Goal: Transaction & Acquisition: Purchase product/service

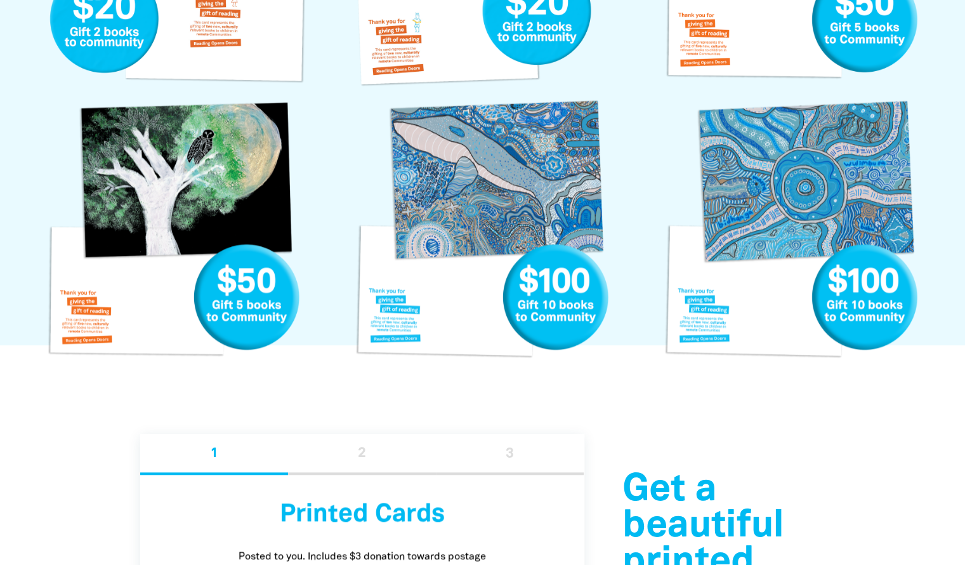
scroll to position [972, 0]
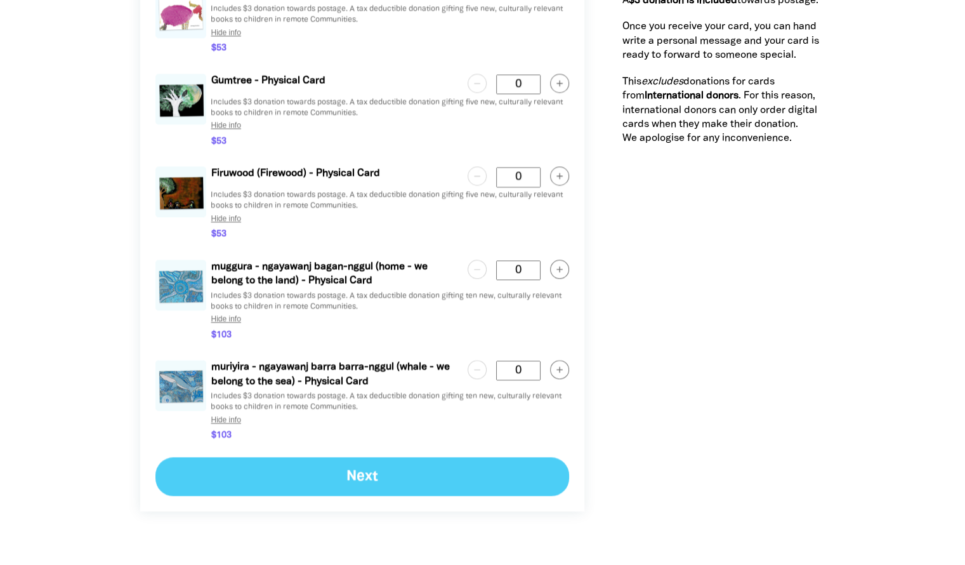
scroll to position [1818, 0]
click at [534, 371] on Card "0" at bounding box center [518, 370] width 44 height 20
click at [562, 368] on circle "button" at bounding box center [559, 369] width 18 height 18
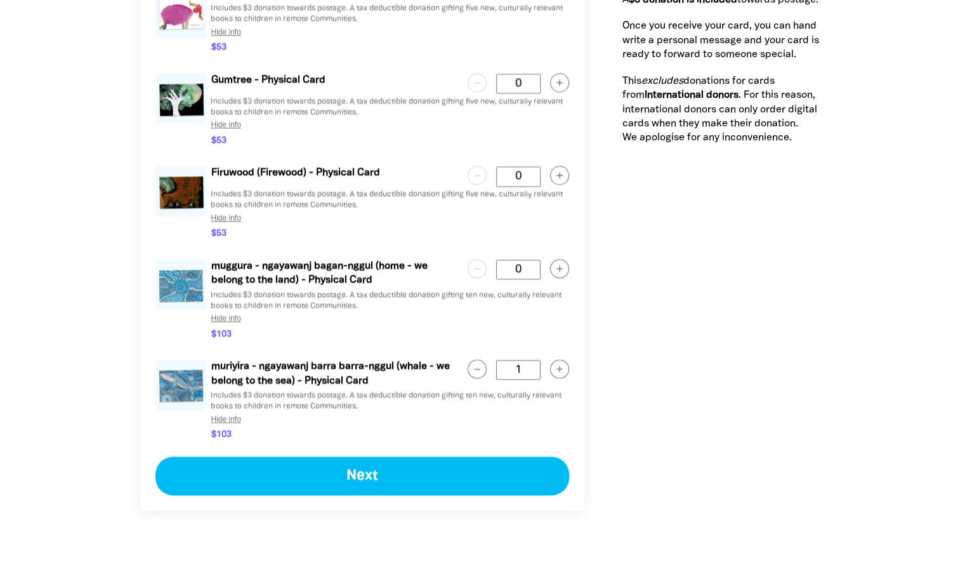
click at [477, 376] on circle "button" at bounding box center [477, 369] width 18 height 18
type Card "0"
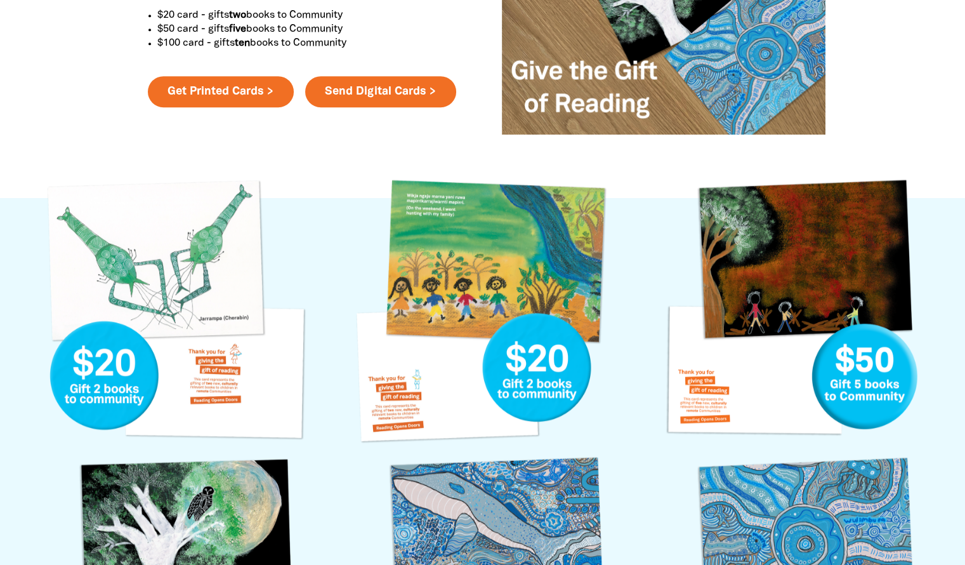
scroll to position [686, 0]
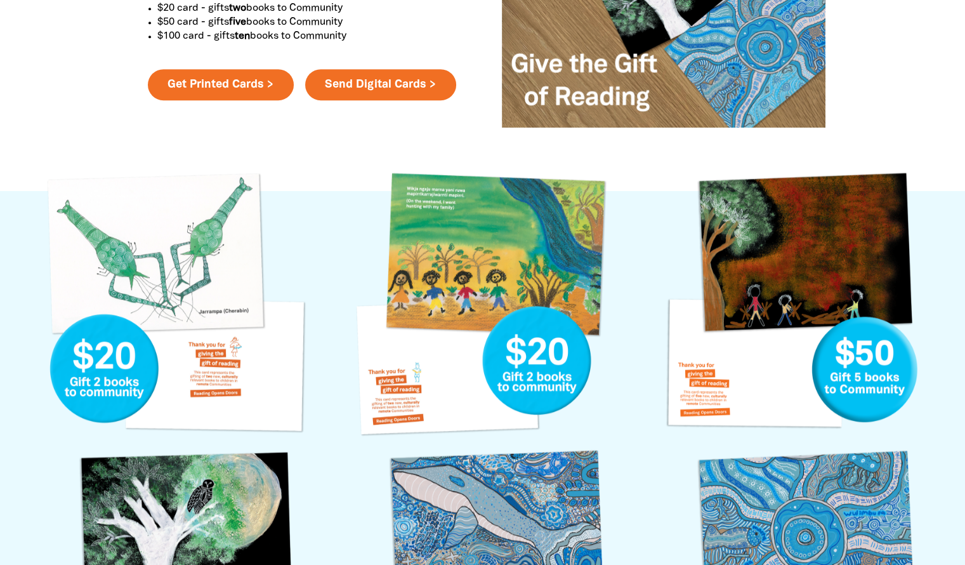
click at [198, 372] on link "Jarrampa Gift Card" at bounding box center [173, 304] width 271 height 271
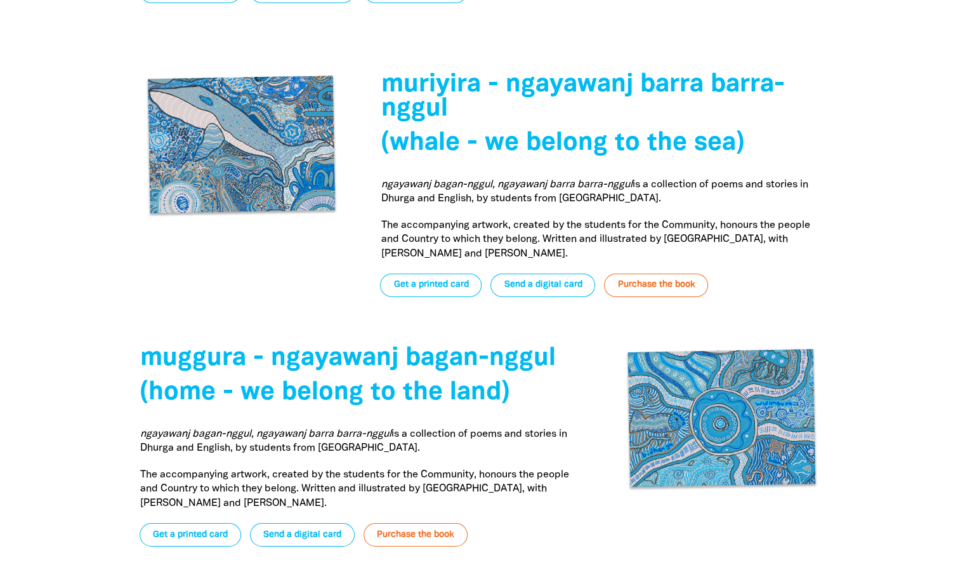
scroll to position [4333, 0]
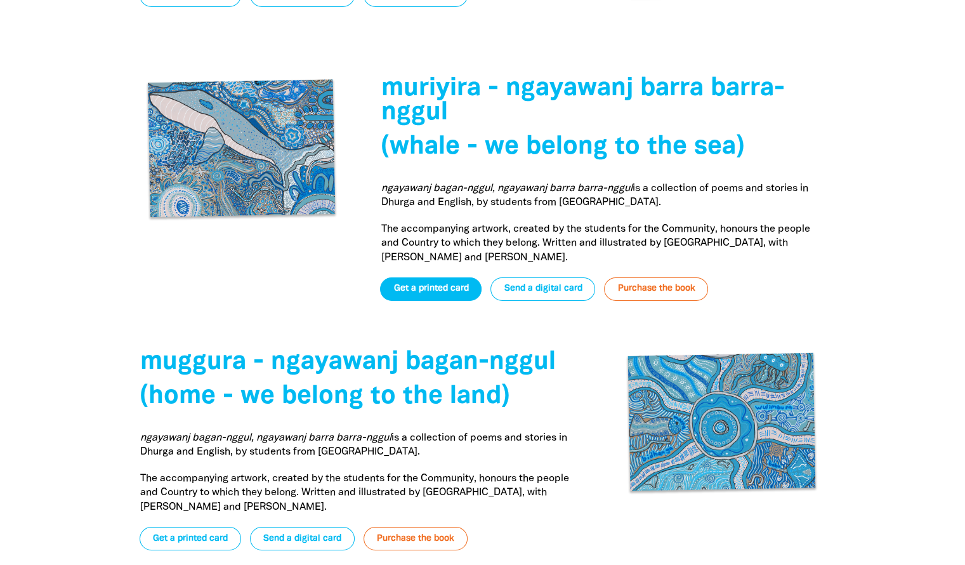
click at [435, 277] on link "Get a printed card" at bounding box center [431, 288] width 102 height 23
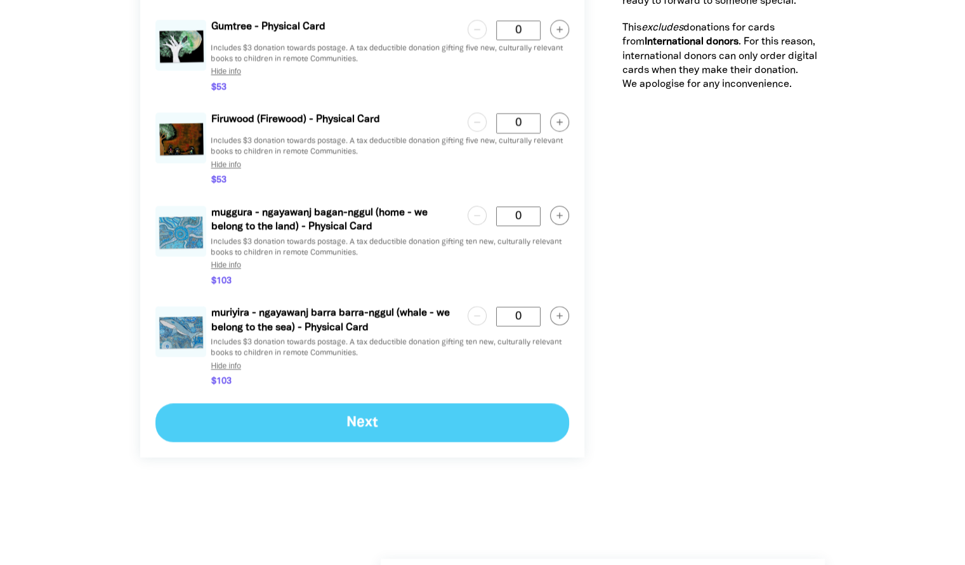
scroll to position [1872, 0]
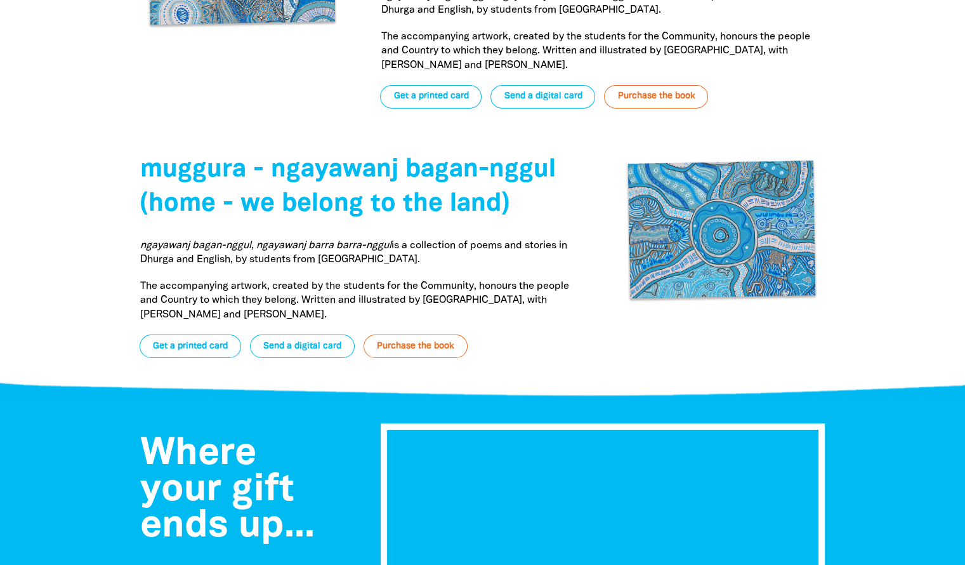
scroll to position [4405, 0]
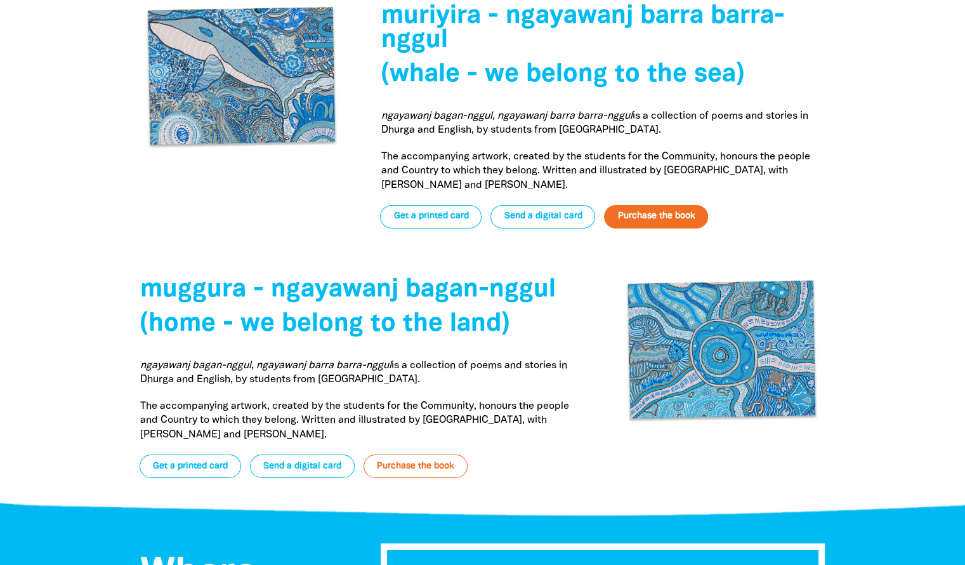
click at [670, 205] on link "Purchase the book" at bounding box center [656, 216] width 104 height 23
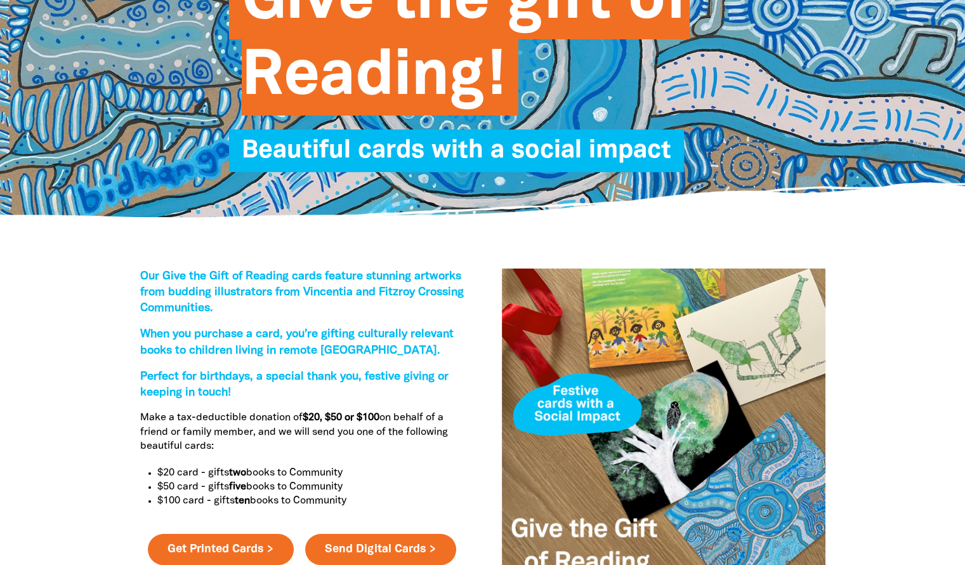
scroll to position [0, 0]
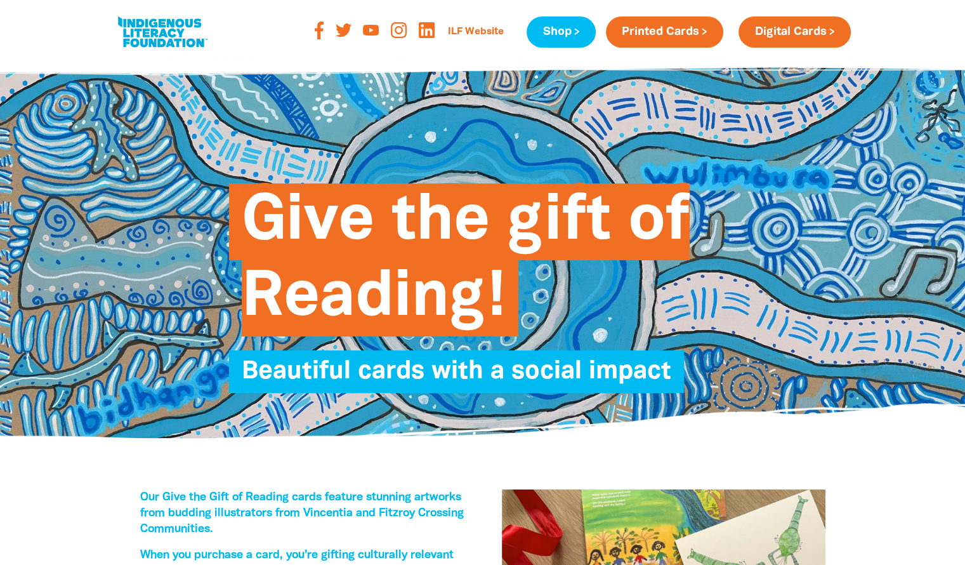
scroll to position [686, 0]
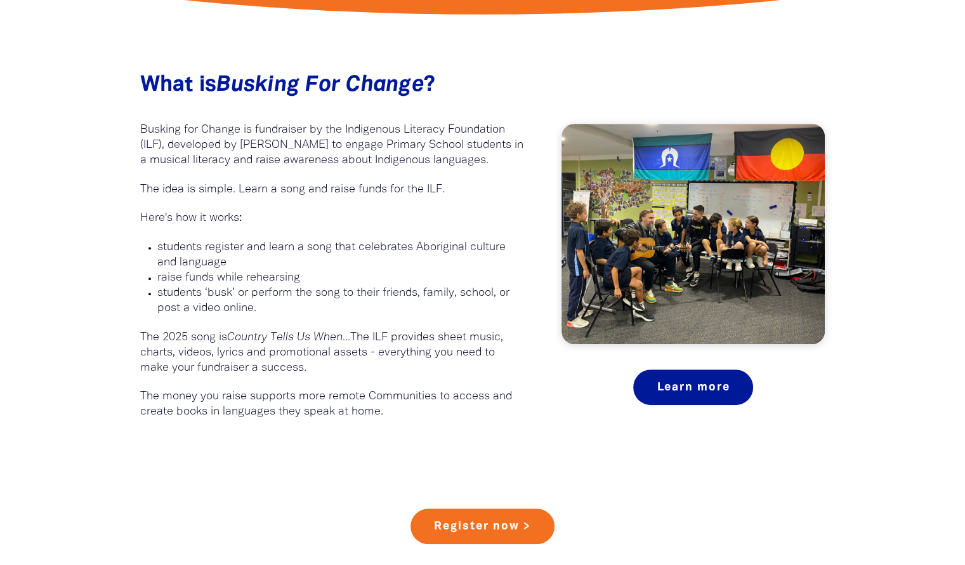
scroll to position [700, 0]
